Goal: Feedback & Contribution: Contribute content

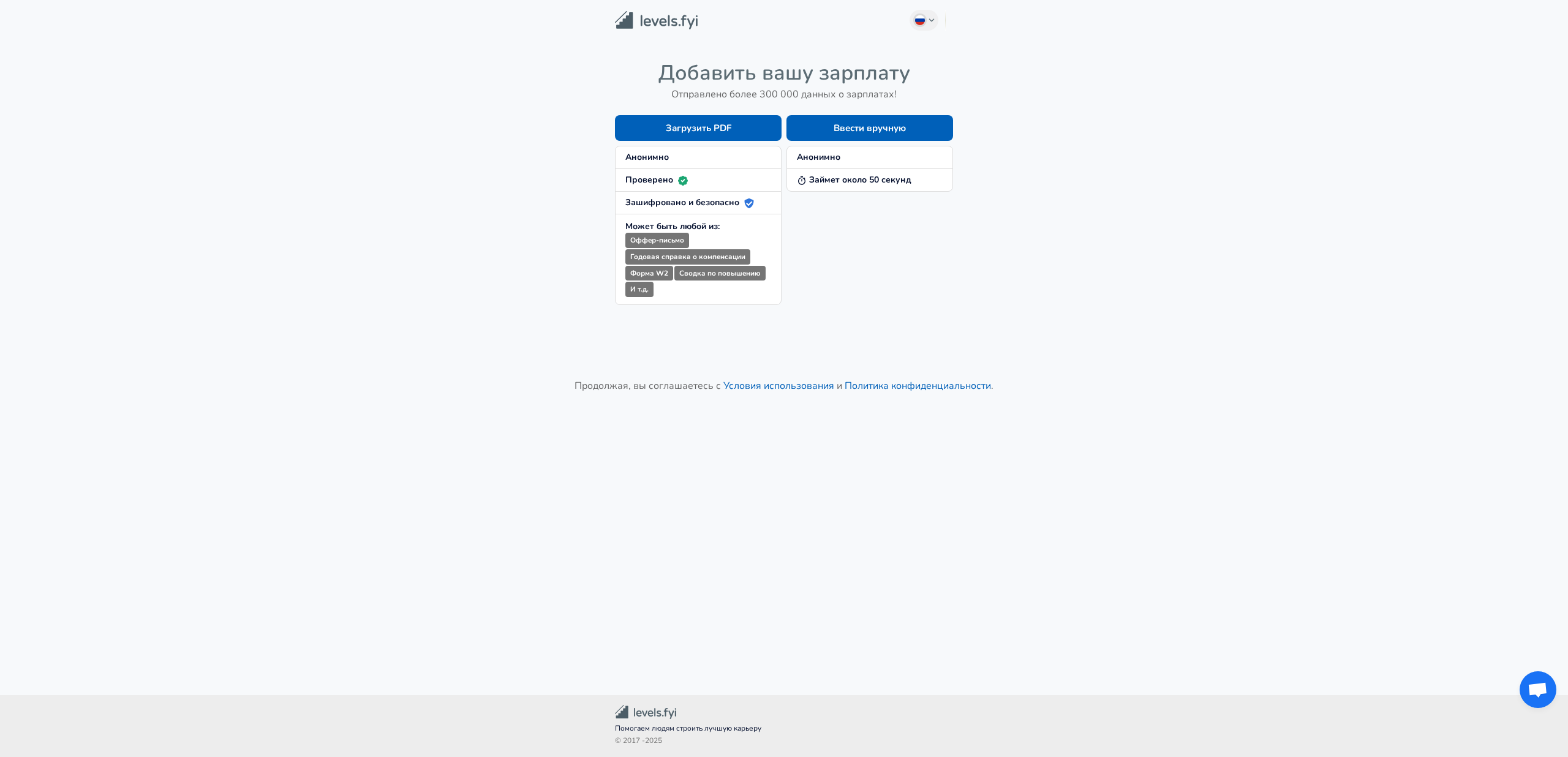
click at [812, 159] on strong "Анонимно" at bounding box center [819, 156] width 44 height 11
drag, startPoint x: 826, startPoint y: 158, endPoint x: 834, endPoint y: 157, distance: 8.1
click at [828, 158] on strong "Анонимно" at bounding box center [819, 156] width 44 height 11
click at [848, 129] on button "Ввести вручную" at bounding box center [870, 127] width 167 height 25
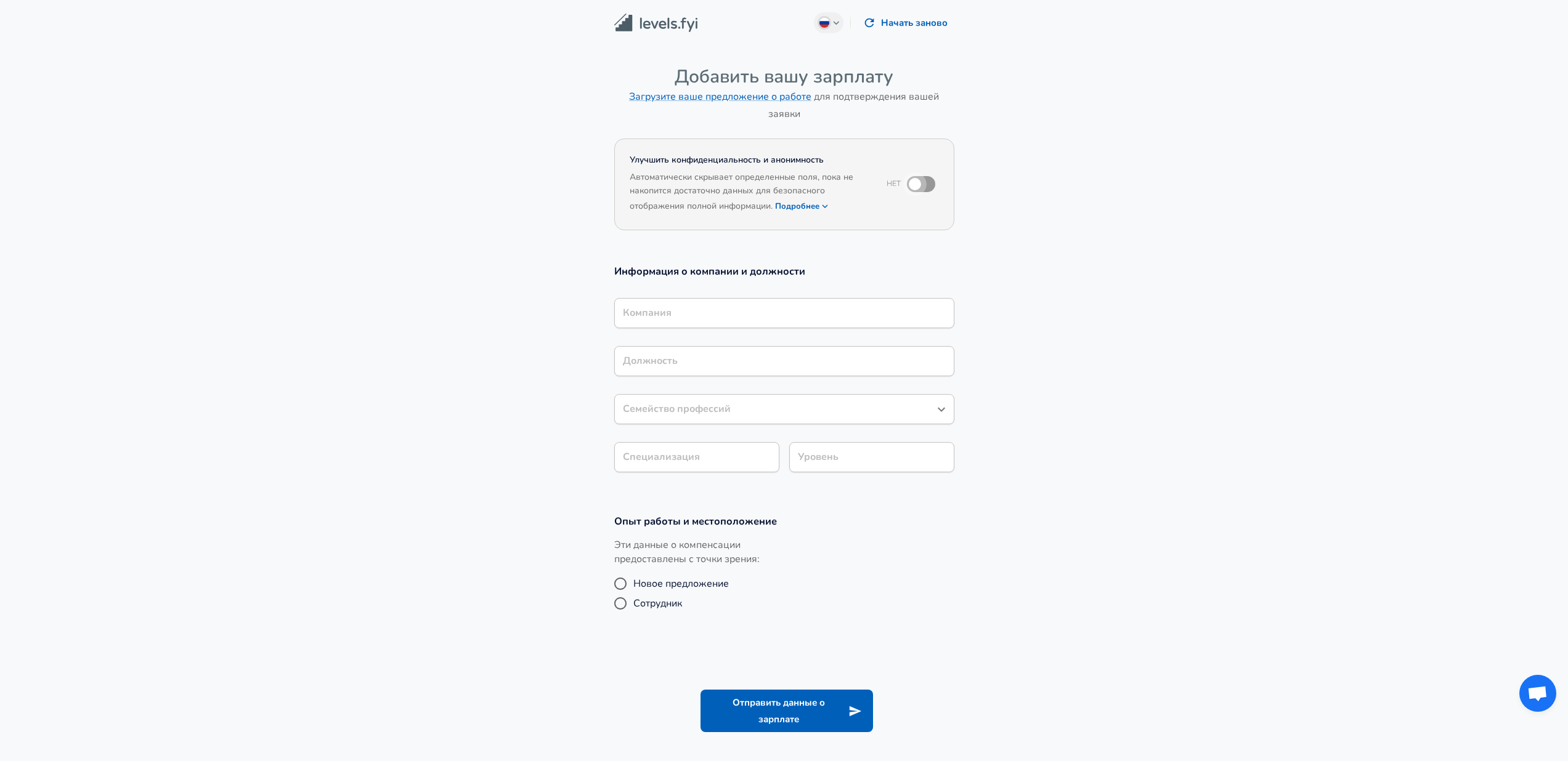
click at [919, 183] on input "checkbox" at bounding box center [915, 184] width 71 height 24
checkbox input "true"
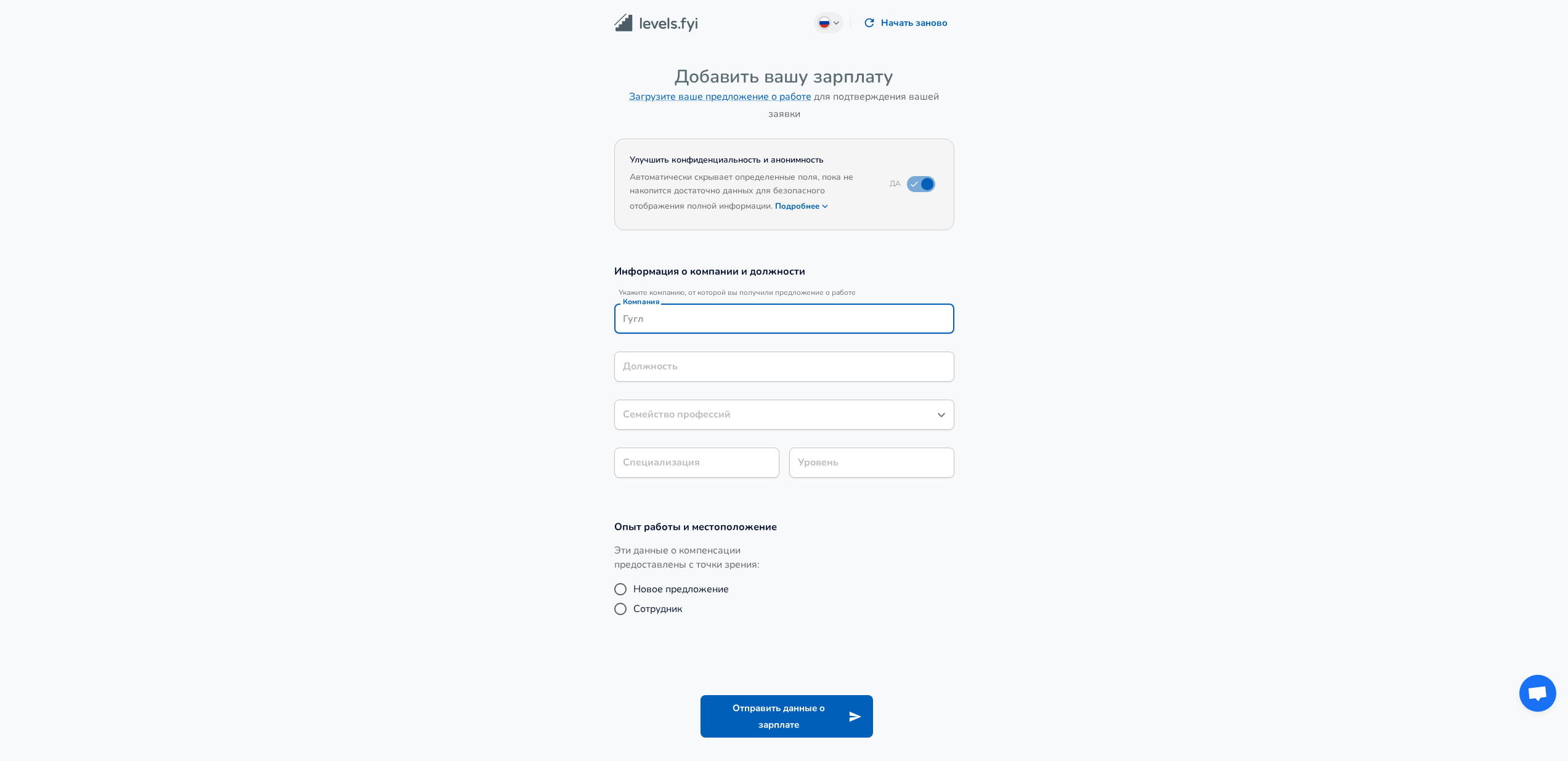
scroll to position [12, 0]
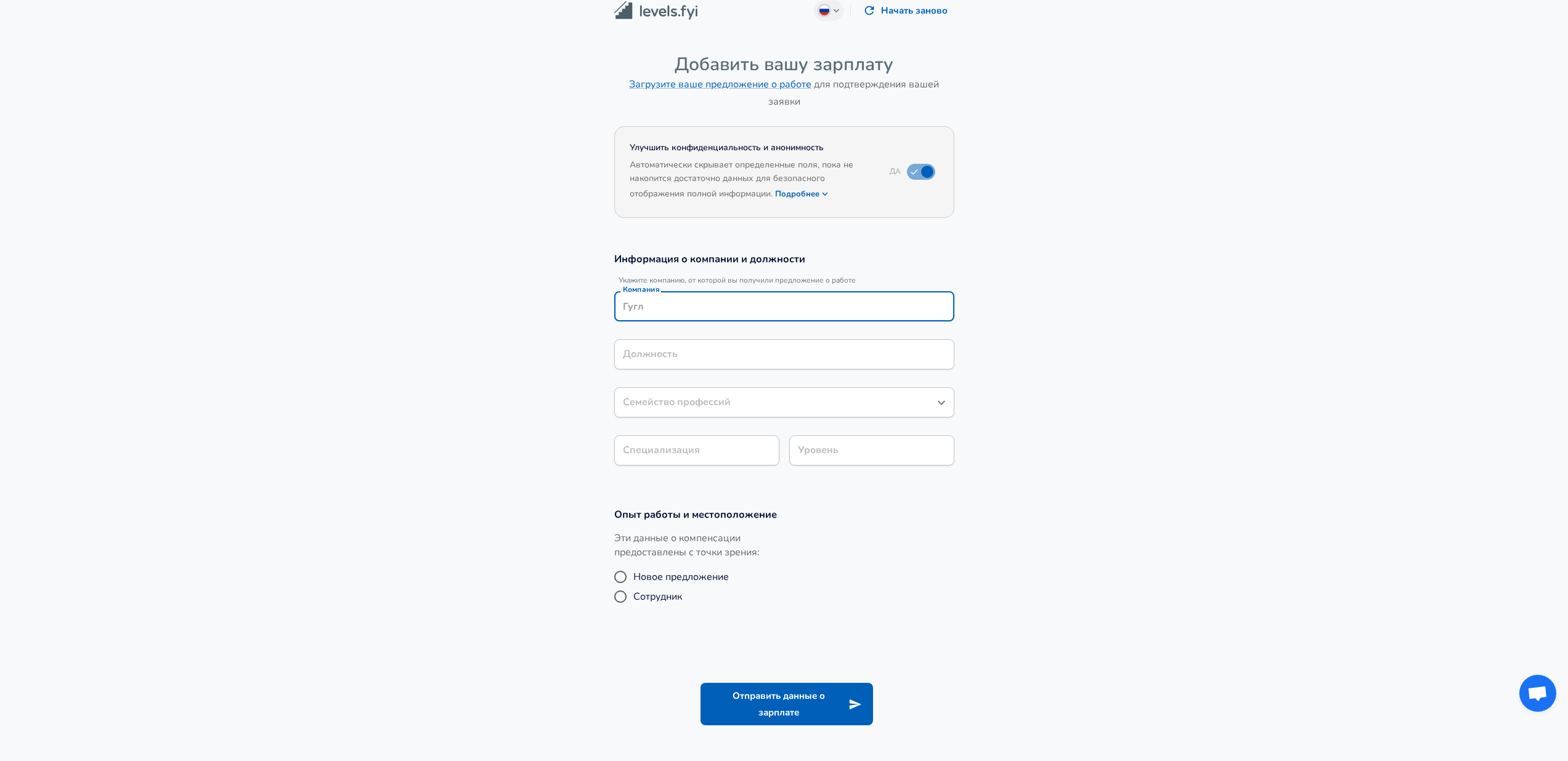
click at [715, 311] on input "Компания" at bounding box center [784, 306] width 329 height 19
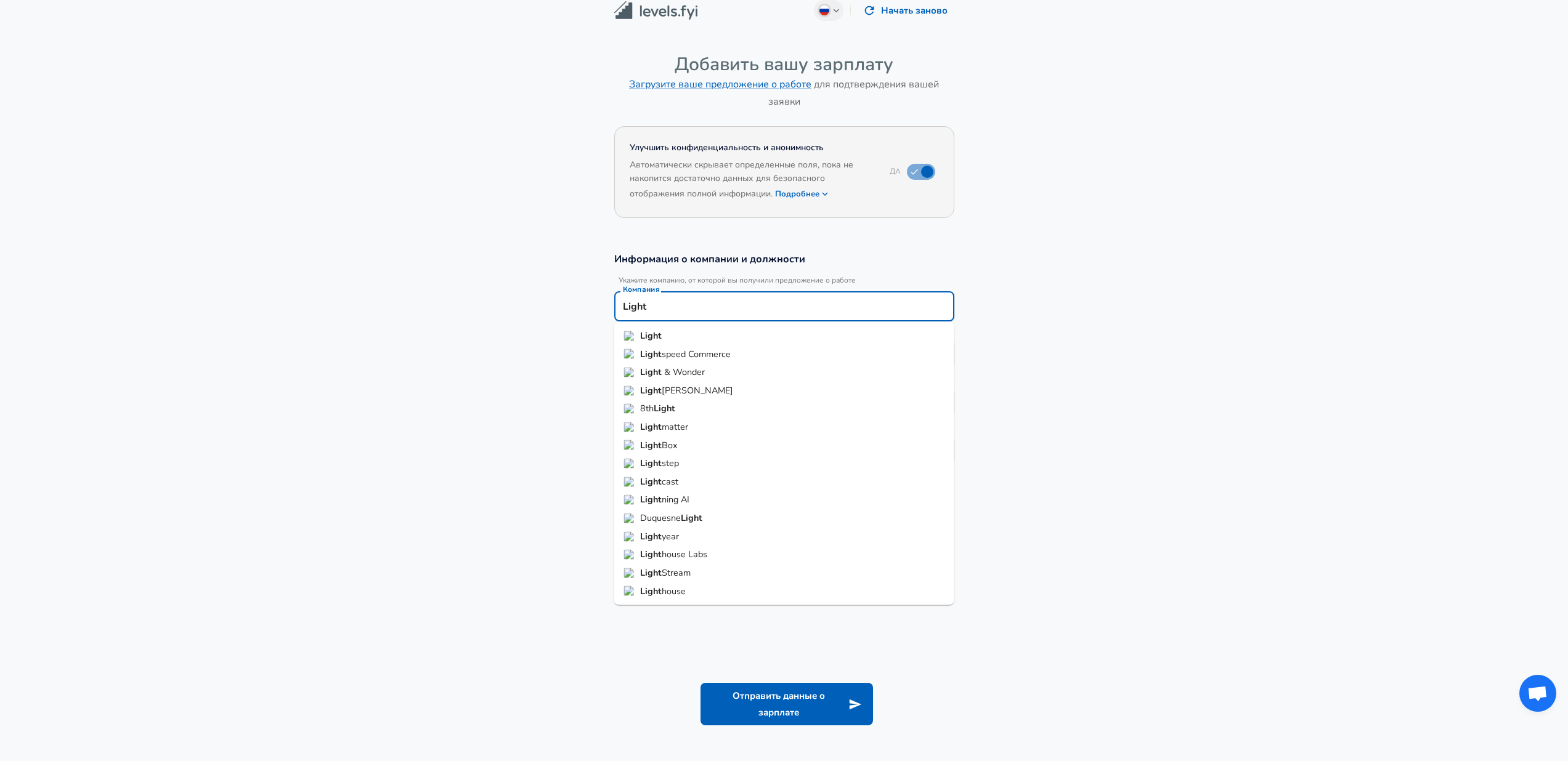
click at [705, 358] on span "speed Commerce" at bounding box center [696, 354] width 69 height 12
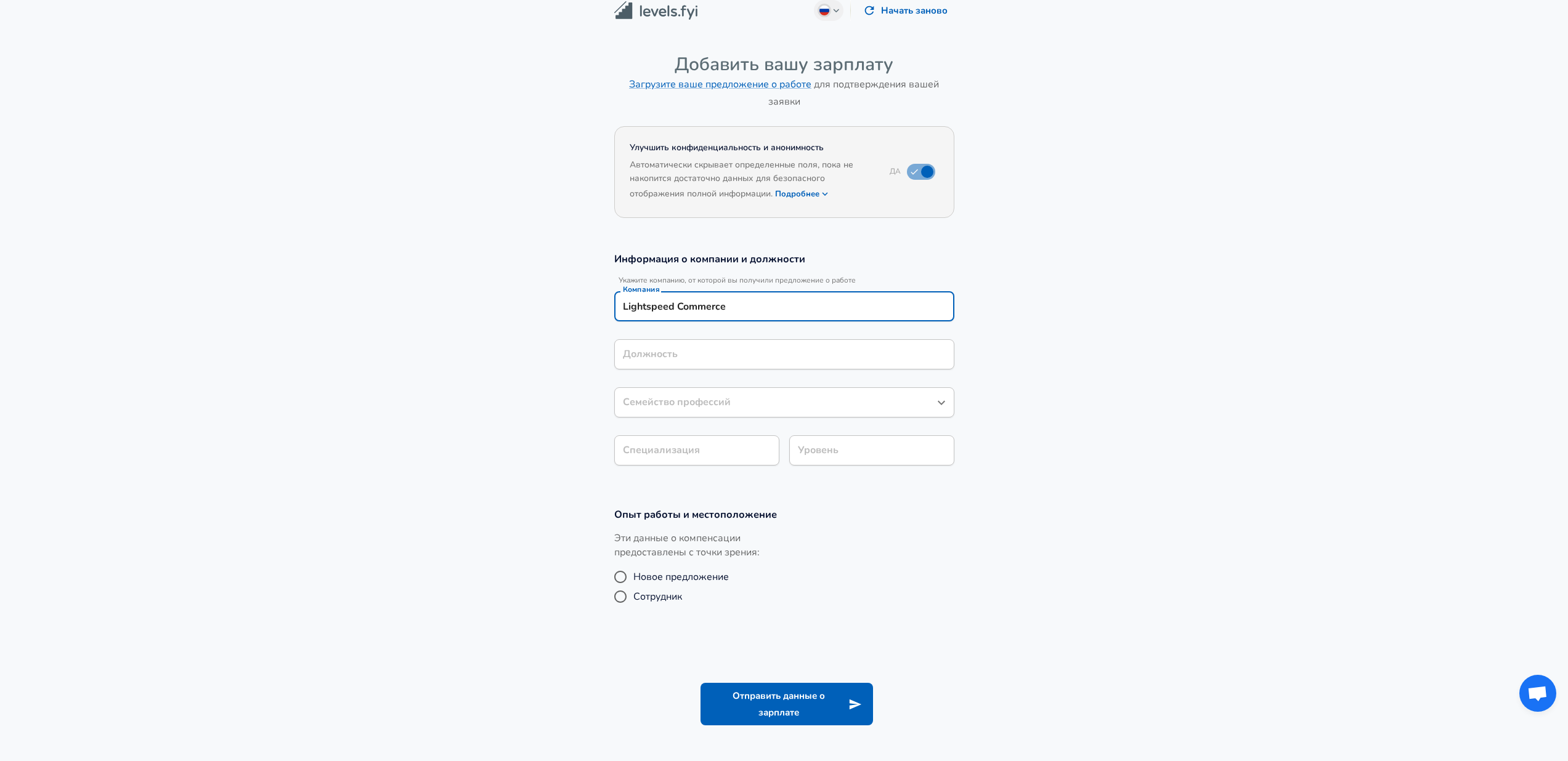
type input "Lightspeed Commerce"
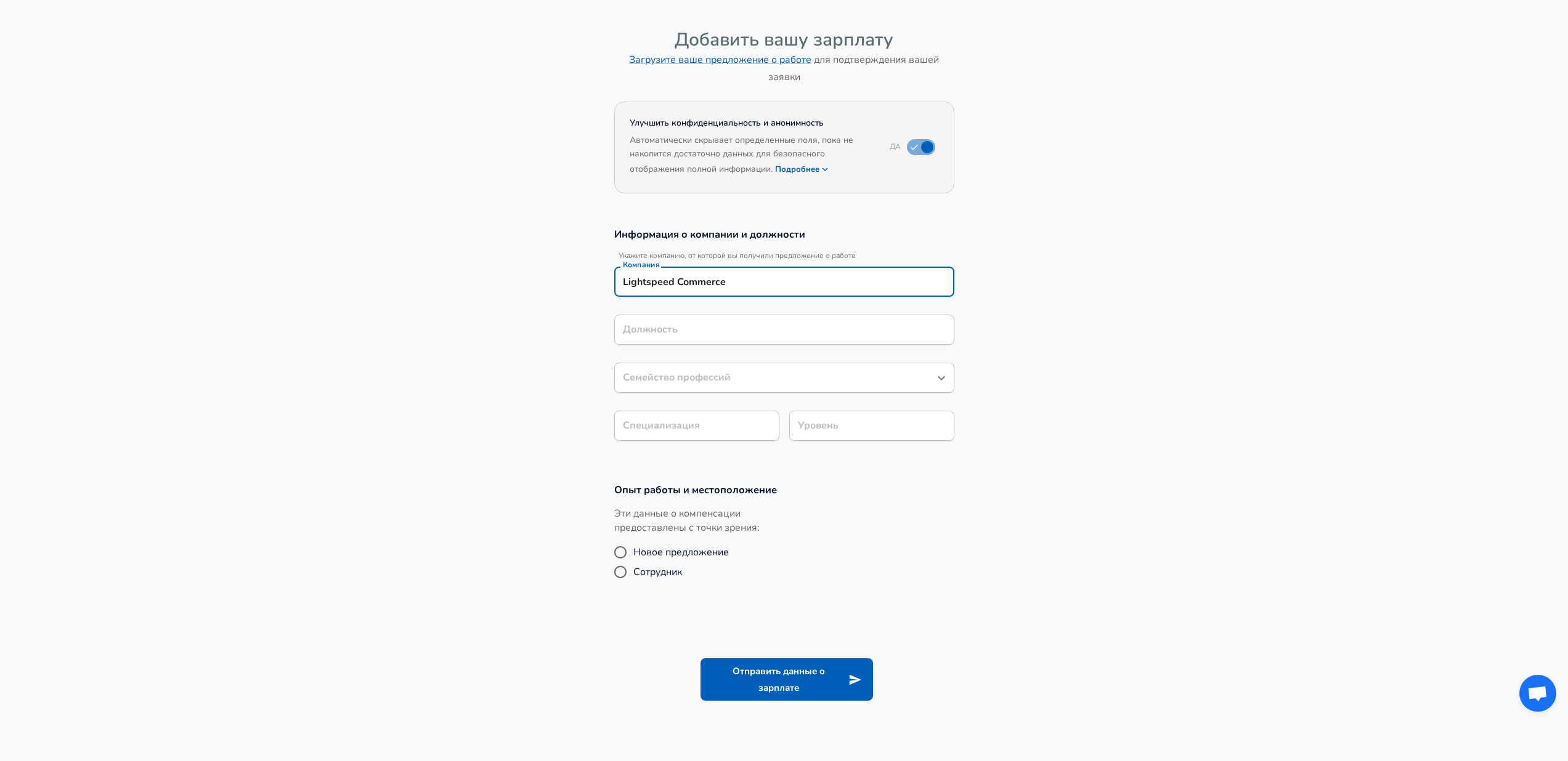
click at [703, 339] on input "Должность" at bounding box center [784, 330] width 329 height 19
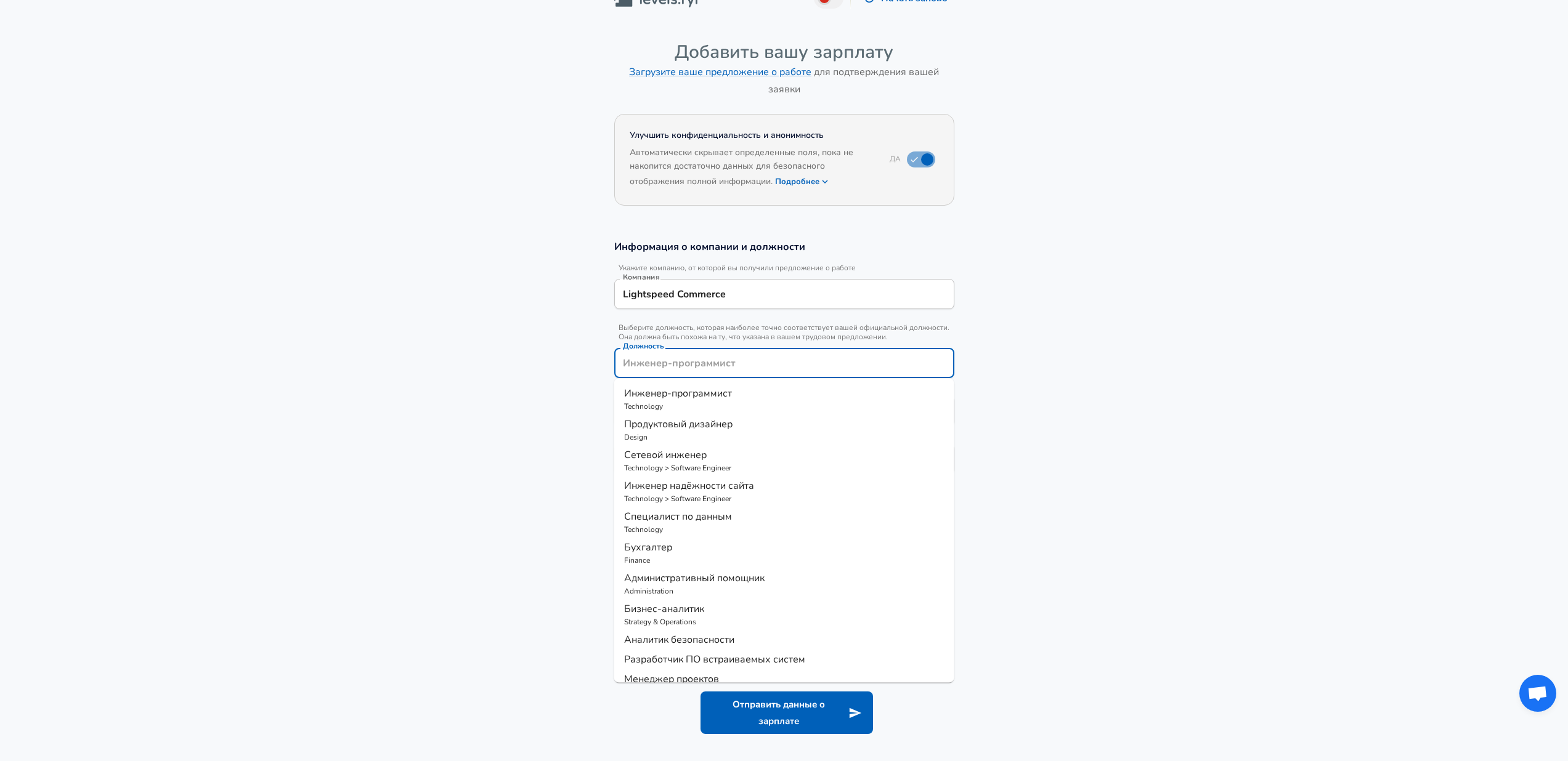
scroll to position [24, 0]
click at [707, 392] on span "Инженер-программист" at bounding box center [678, 394] width 108 height 13
type input "Инженер-программист"
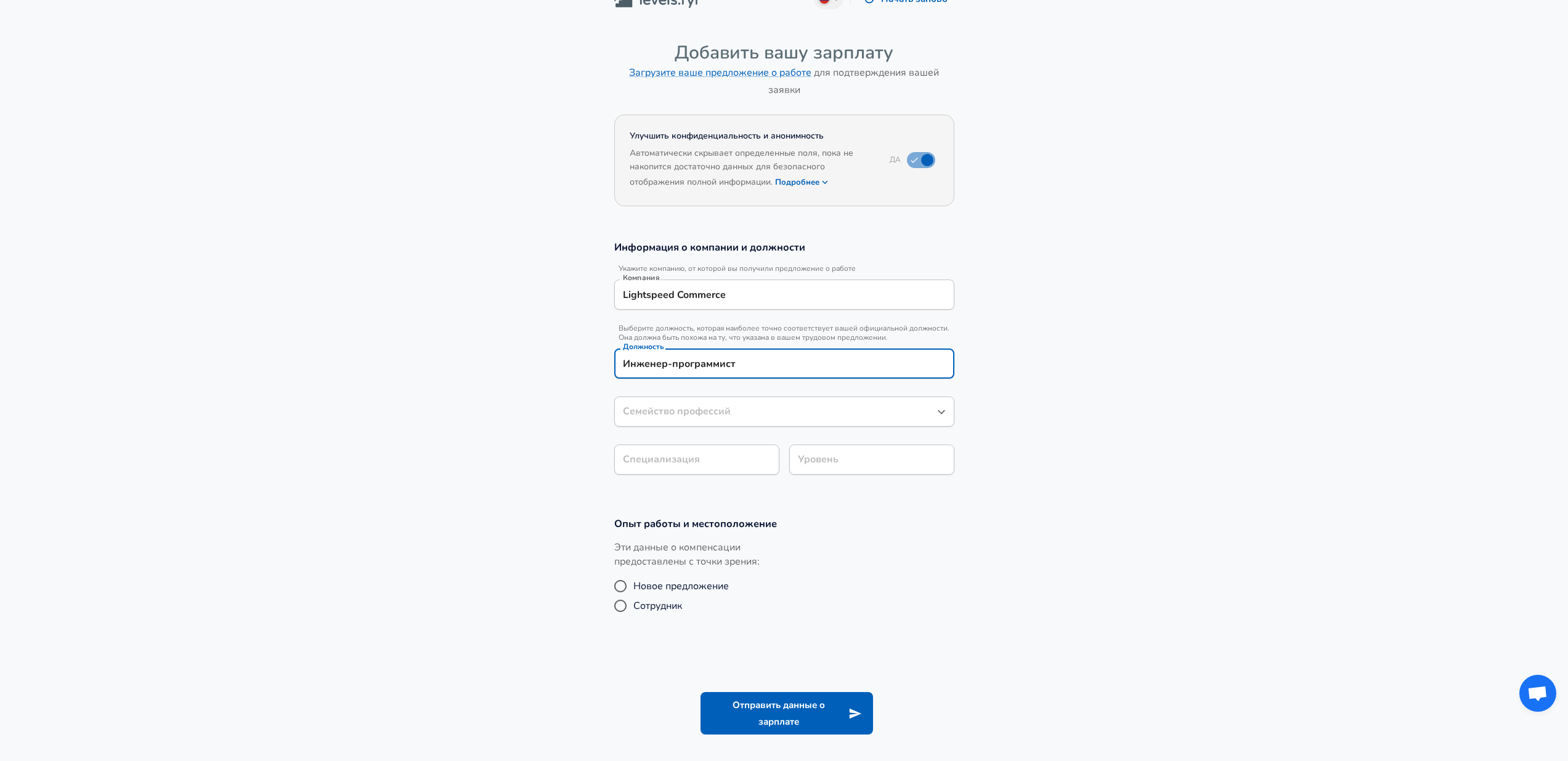
type input "Инженер-программист"
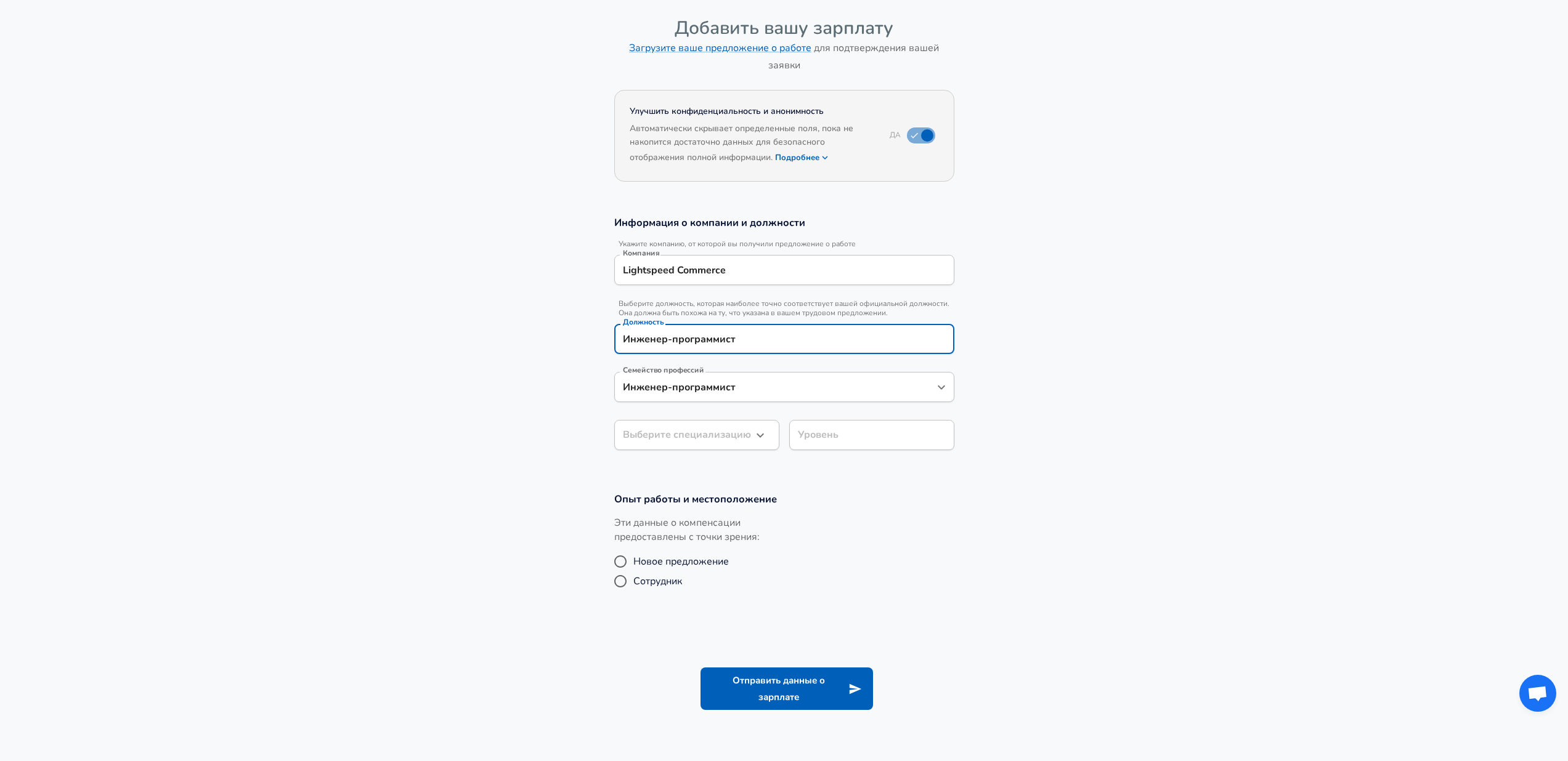
click at [727, 396] on input "Инженер-программист" at bounding box center [775, 388] width 311 height 19
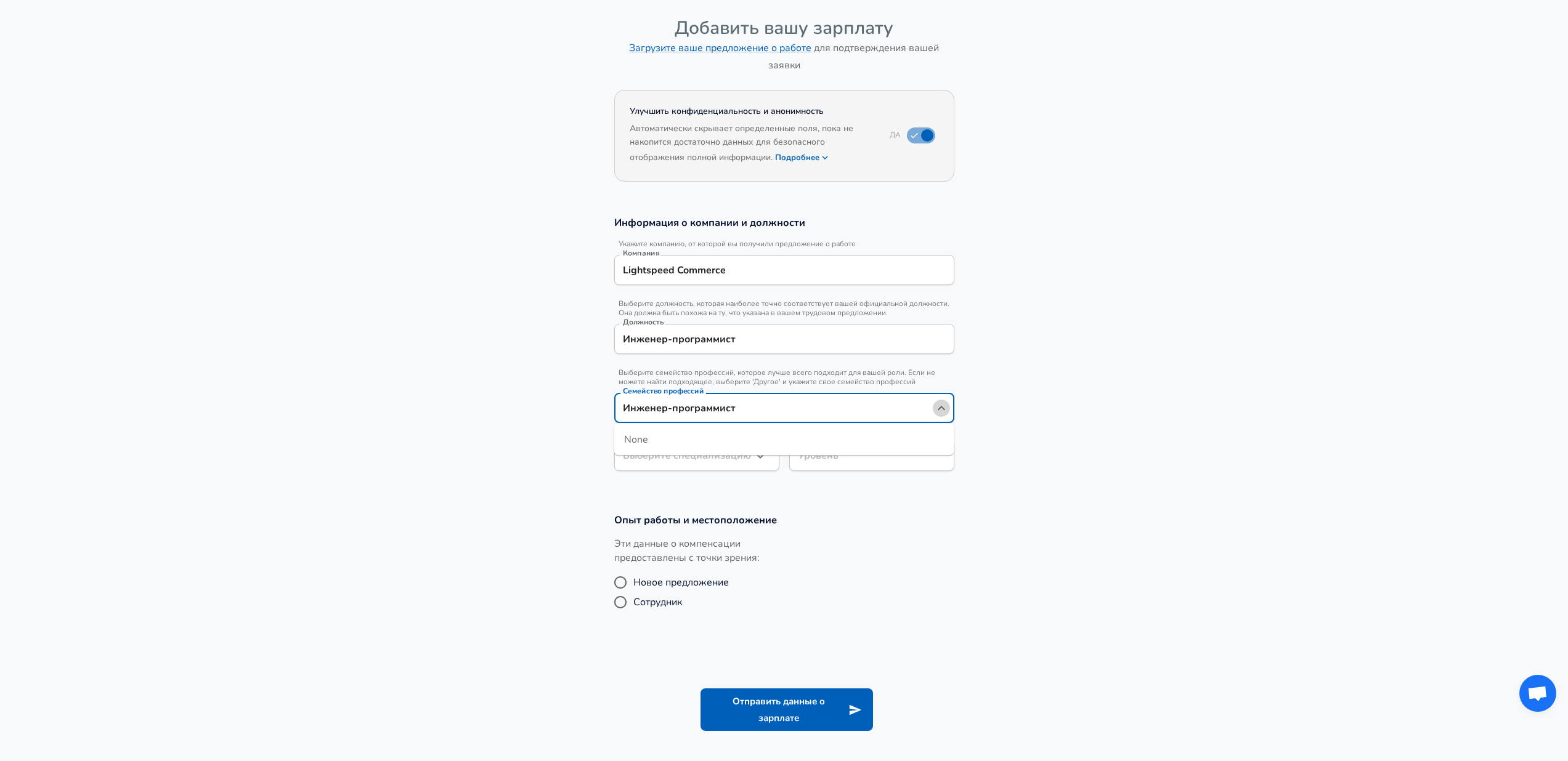
click at [940, 411] on icon "Close" at bounding box center [941, 408] width 15 height 15
click at [1037, 370] on section "Информация о компании и должности Укажите компанию, от которой вы получили пред…" at bounding box center [784, 350] width 1568 height 298
click at [757, 456] on icon "button" at bounding box center [760, 456] width 15 height 15
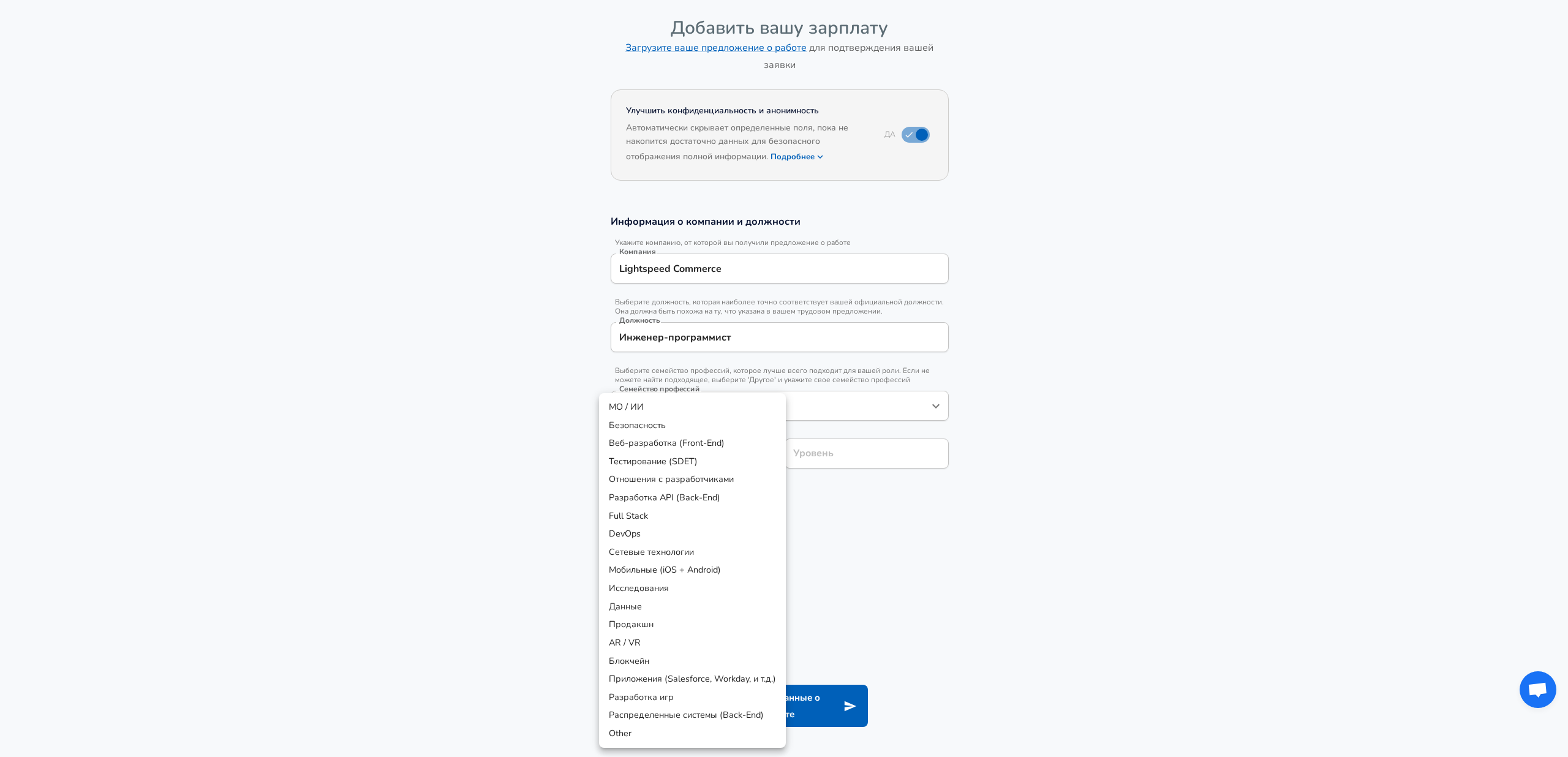
click at [715, 496] on li "Разработка API (Back-End)" at bounding box center [692, 498] width 187 height 18
type input "API Development (Back-End)"
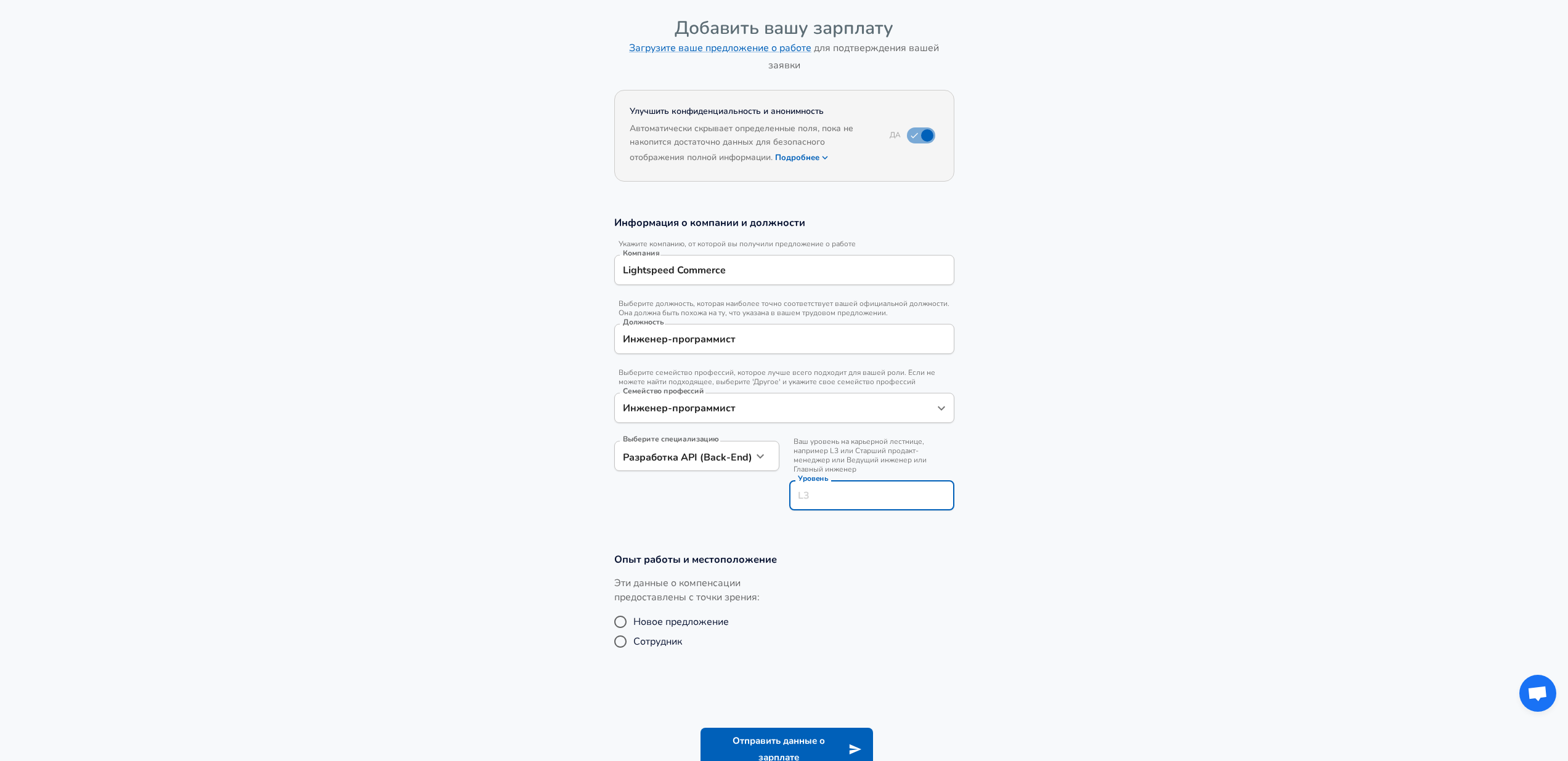
scroll to position [73, 0]
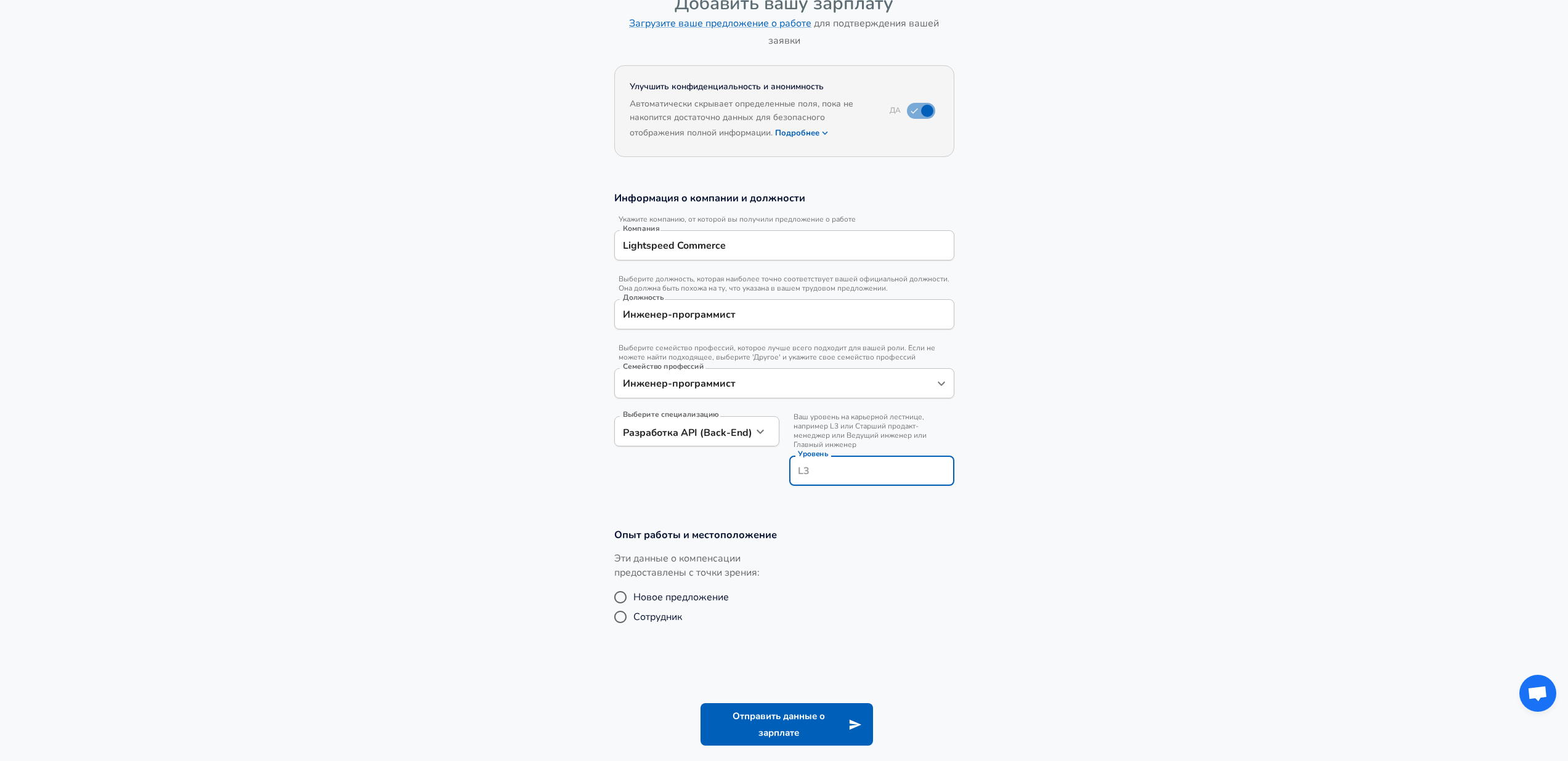
click at [841, 457] on div "Уровень" at bounding box center [871, 471] width 165 height 30
type input "v"
type input "менеджер"
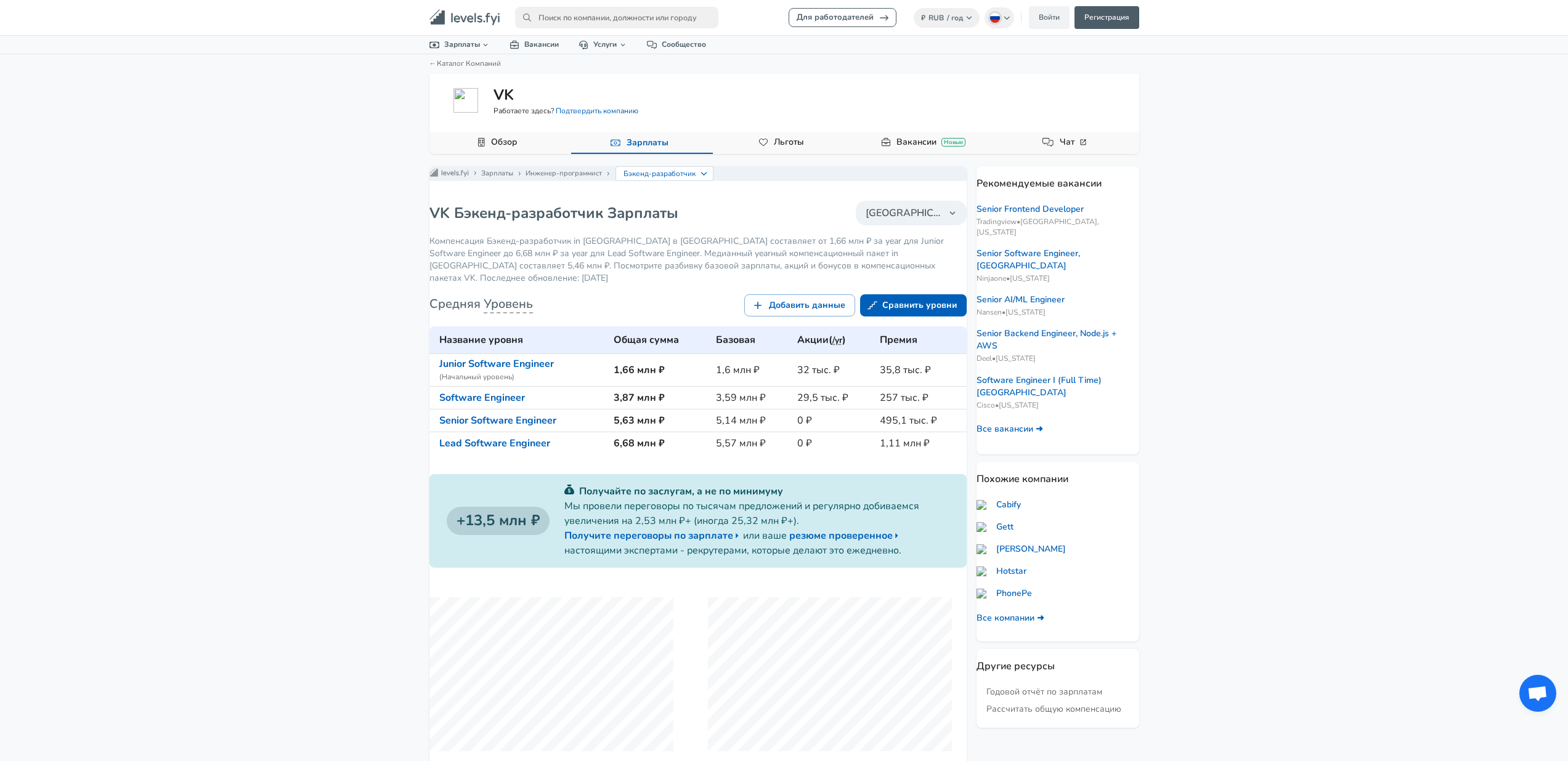
click at [562, 19] on input "primary" at bounding box center [616, 18] width 203 height 21
type input "д"
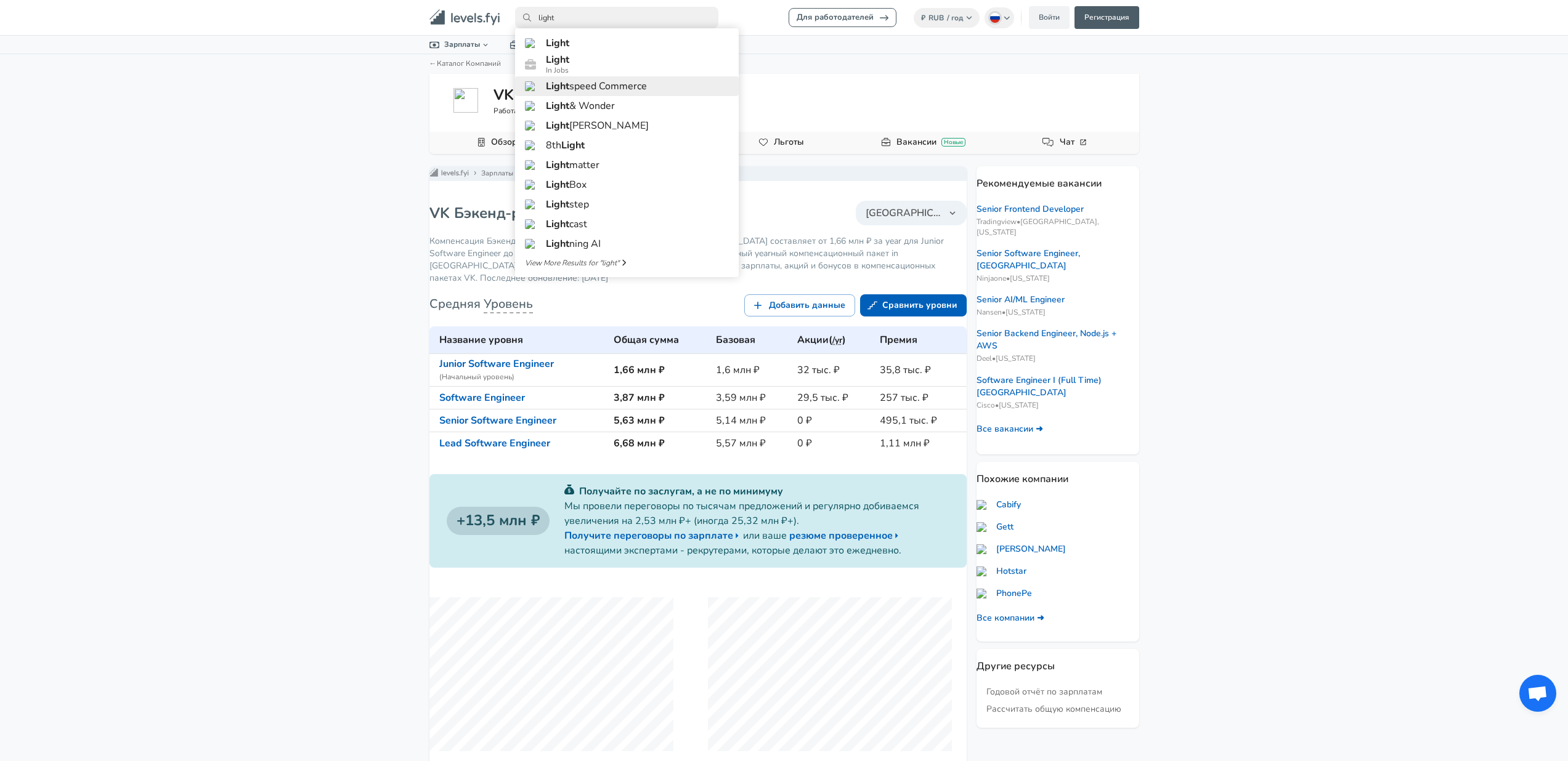
type input "light"
click at [578, 92] on h6 "Light speed Commerce" at bounding box center [596, 86] width 101 height 11
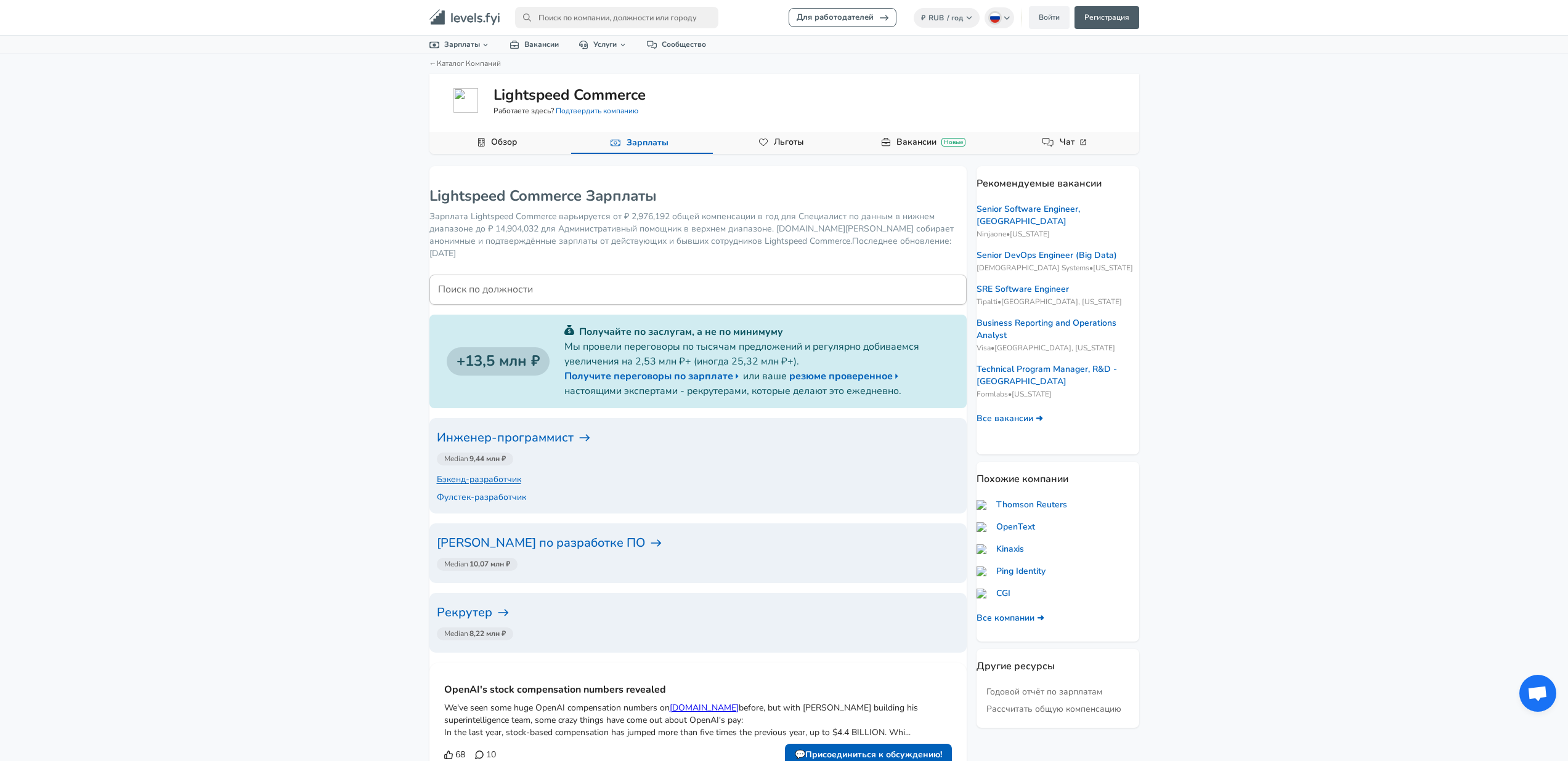
click at [492, 480] on p "Бэкенд-разработчик" at bounding box center [479, 479] width 85 height 13
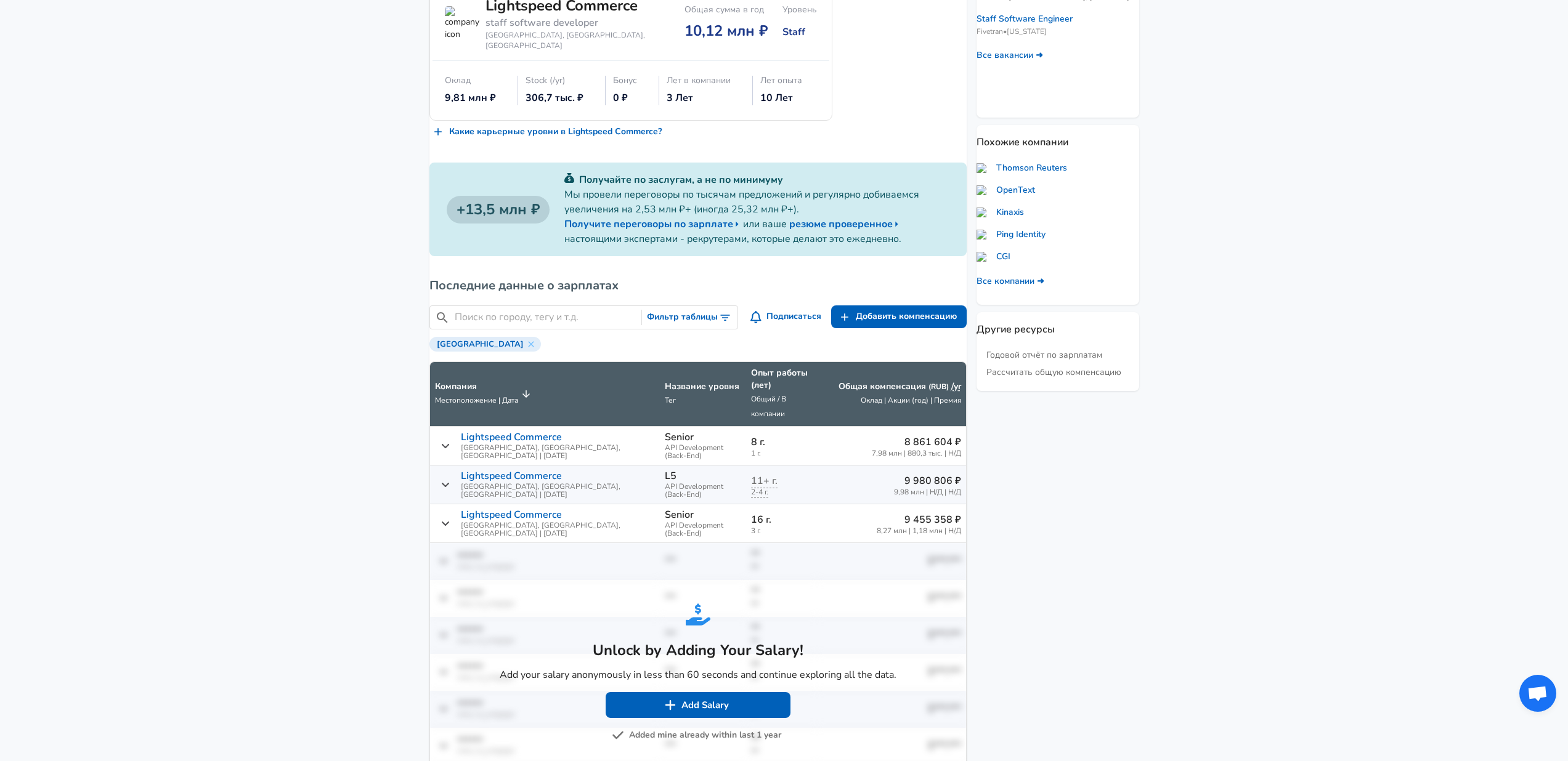
scroll to position [373, 0]
